Goal: Information Seeking & Learning: Learn about a topic

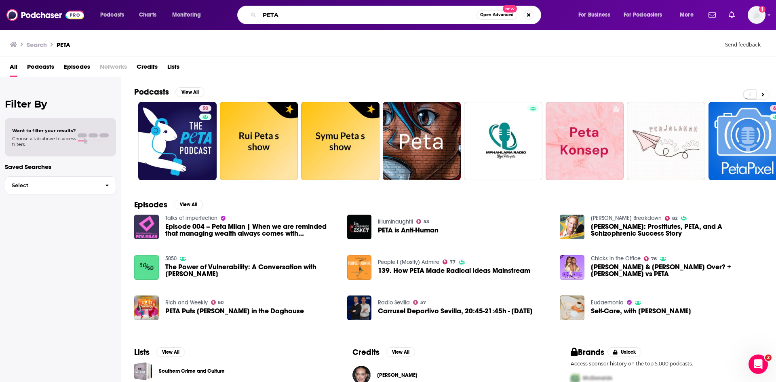
drag, startPoint x: 302, startPoint y: 15, endPoint x: 196, endPoint y: 21, distance: 106.2
click at [196, 21] on div "Podcasts Charts Monitoring PETA Open Advanced New For Business For Podcasters M…" at bounding box center [398, 15] width 607 height 19
paste input "The Overpopulation Podcast"
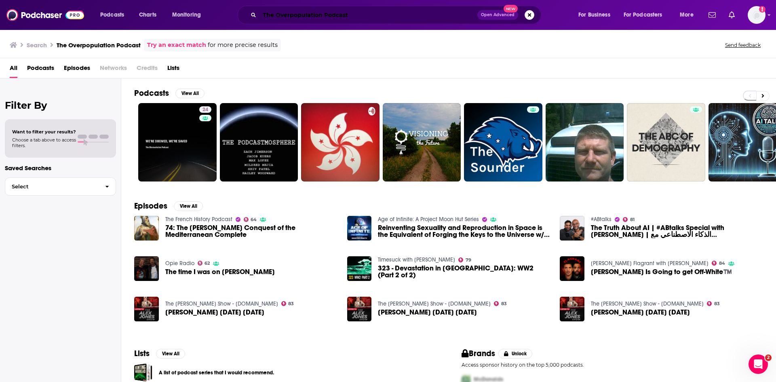
drag, startPoint x: 364, startPoint y: 9, endPoint x: 366, endPoint y: 14, distance: 4.7
click at [364, 9] on input "The Overpopulation Podcast" at bounding box center [369, 14] width 218 height 13
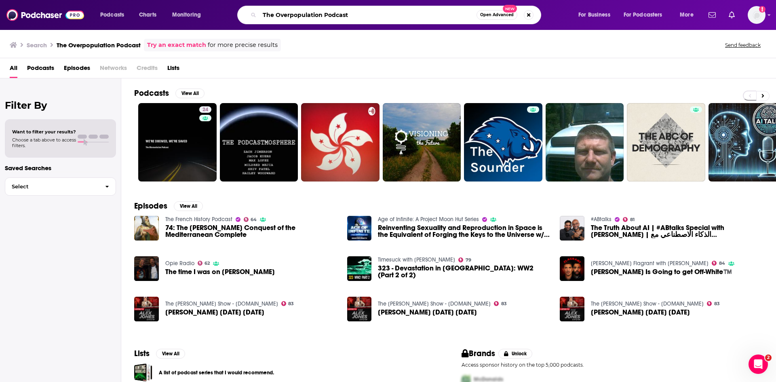
drag, startPoint x: 370, startPoint y: 11, endPoint x: 233, endPoint y: 6, distance: 137.9
click at [233, 6] on div "The Overpopulation Podcast Open Advanced New" at bounding box center [397, 15] width 346 height 19
paste input "Population Balance"
type input "Population Balance"
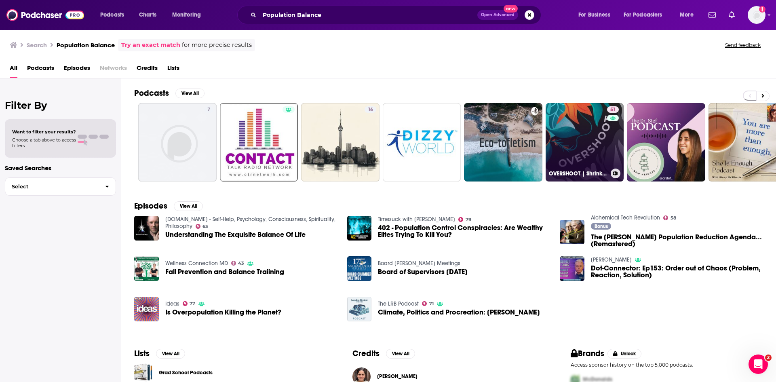
click at [572, 147] on link "51 OVERSHOOT | Shrink Toward Abundance" at bounding box center [585, 142] width 78 height 78
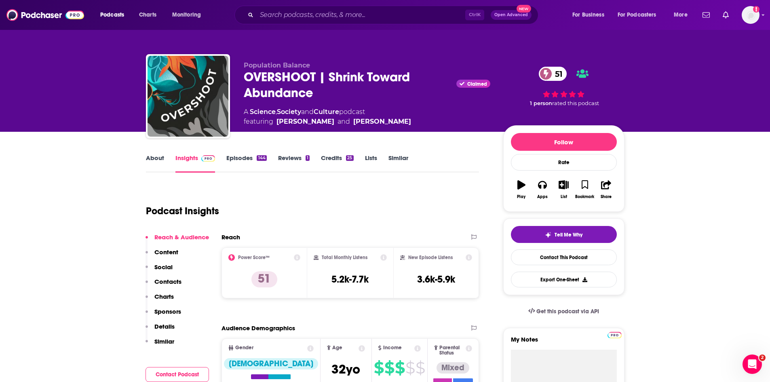
click at [248, 157] on link "Episodes 144" at bounding box center [246, 163] width 40 height 19
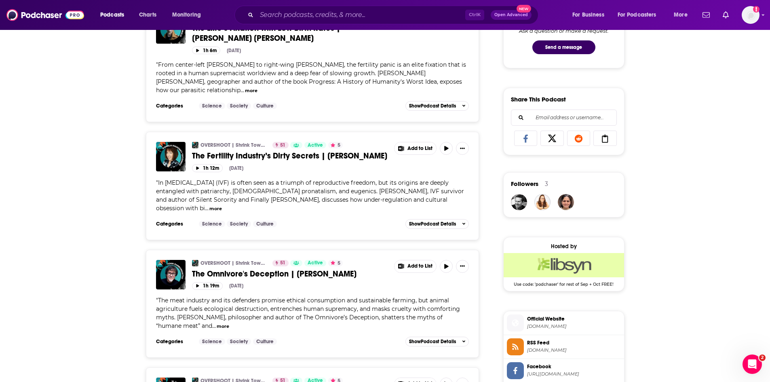
scroll to position [485, 0]
